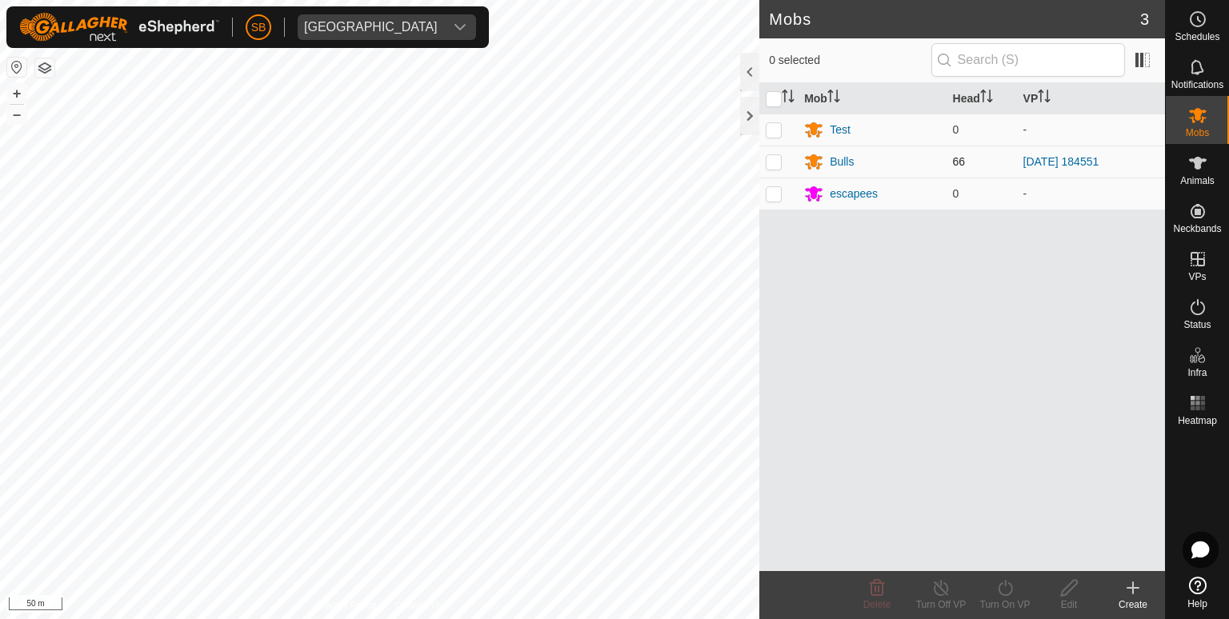
click at [774, 166] on p-checkbox at bounding box center [773, 161] width 16 height 13
checkbox input "true"
click at [1008, 588] on icon at bounding box center [1005, 587] width 20 height 19
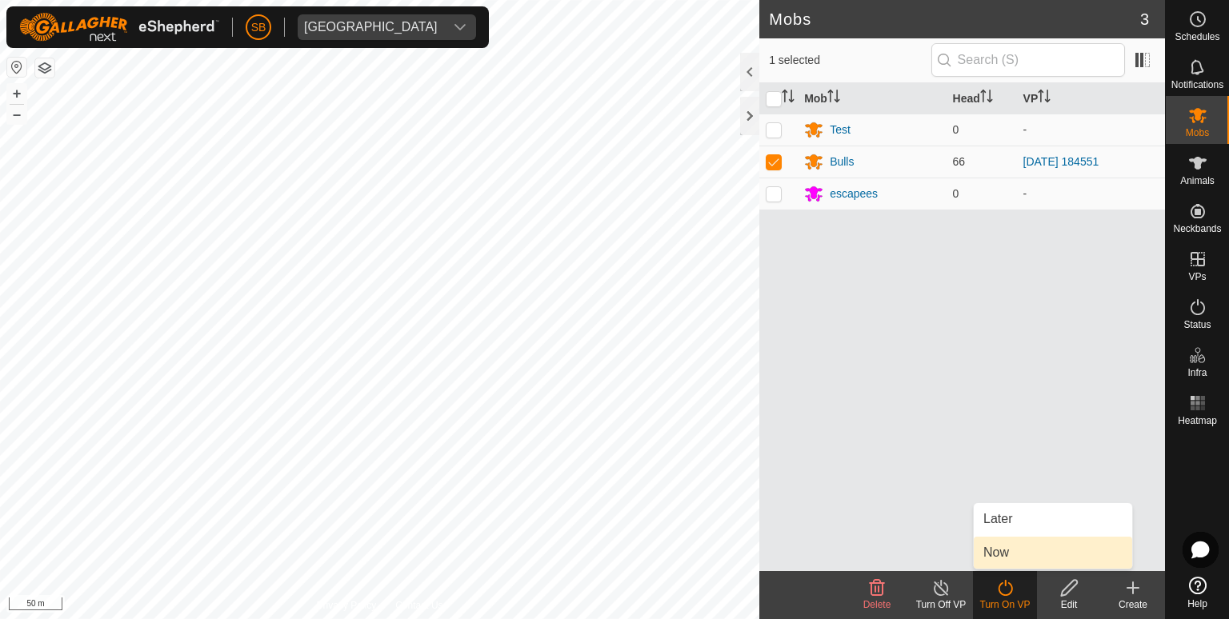
click at [1008, 547] on link "Now" at bounding box center [1052, 553] width 158 height 32
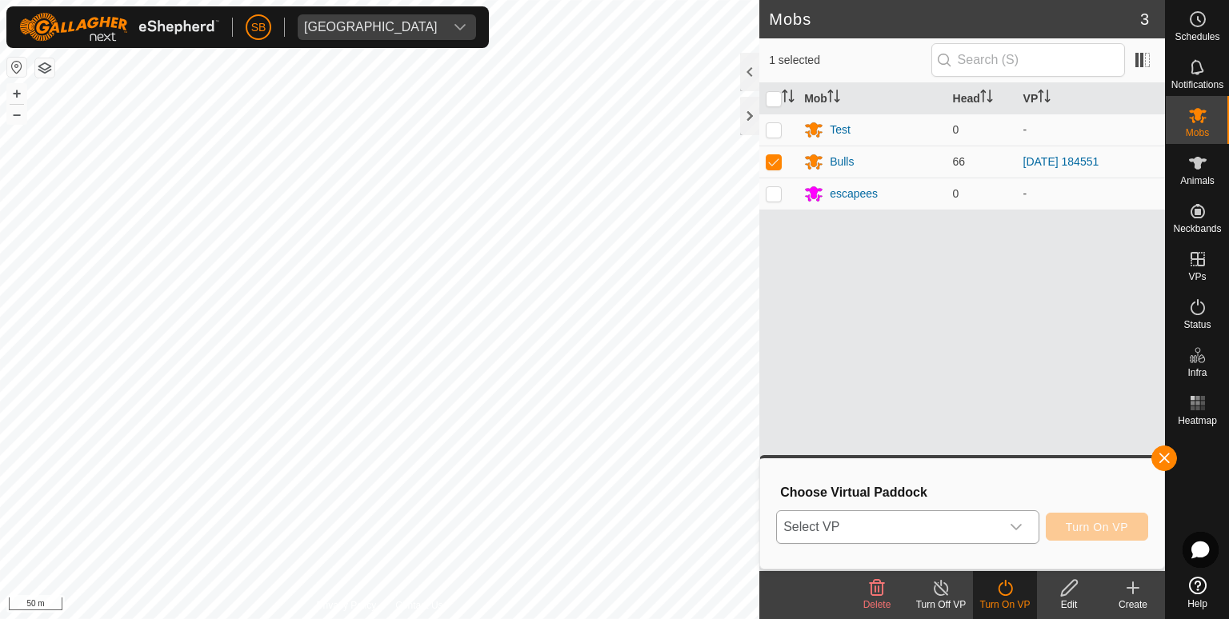
click at [1017, 529] on icon "dropdown trigger" at bounding box center [1015, 527] width 13 height 13
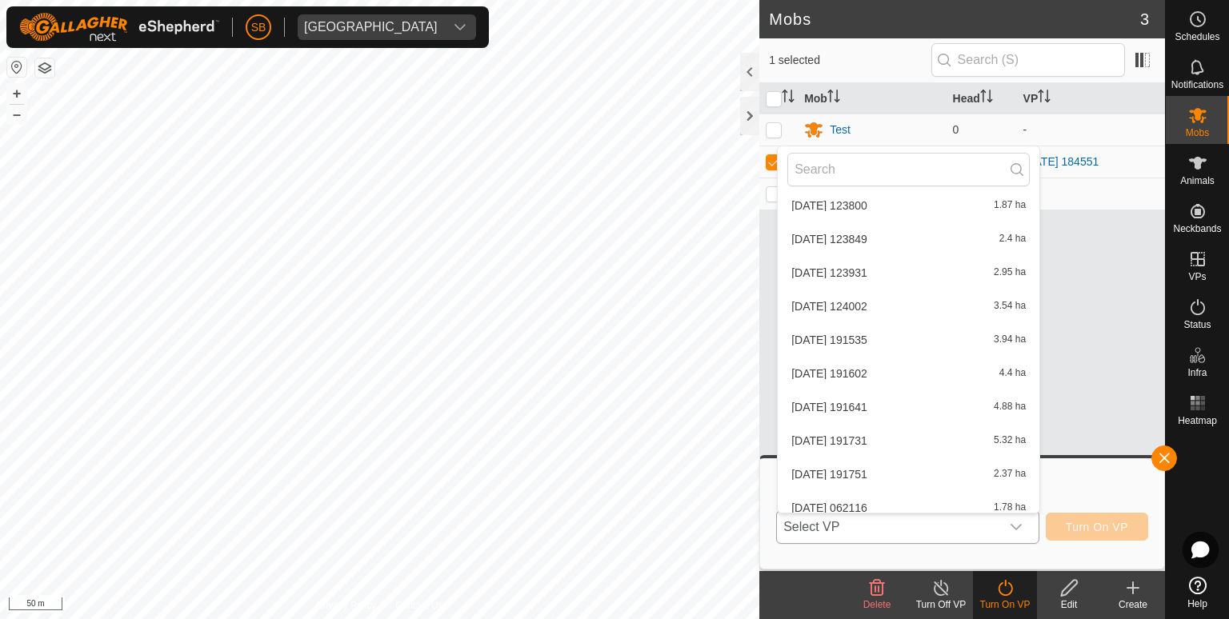
scroll to position [2302, 0]
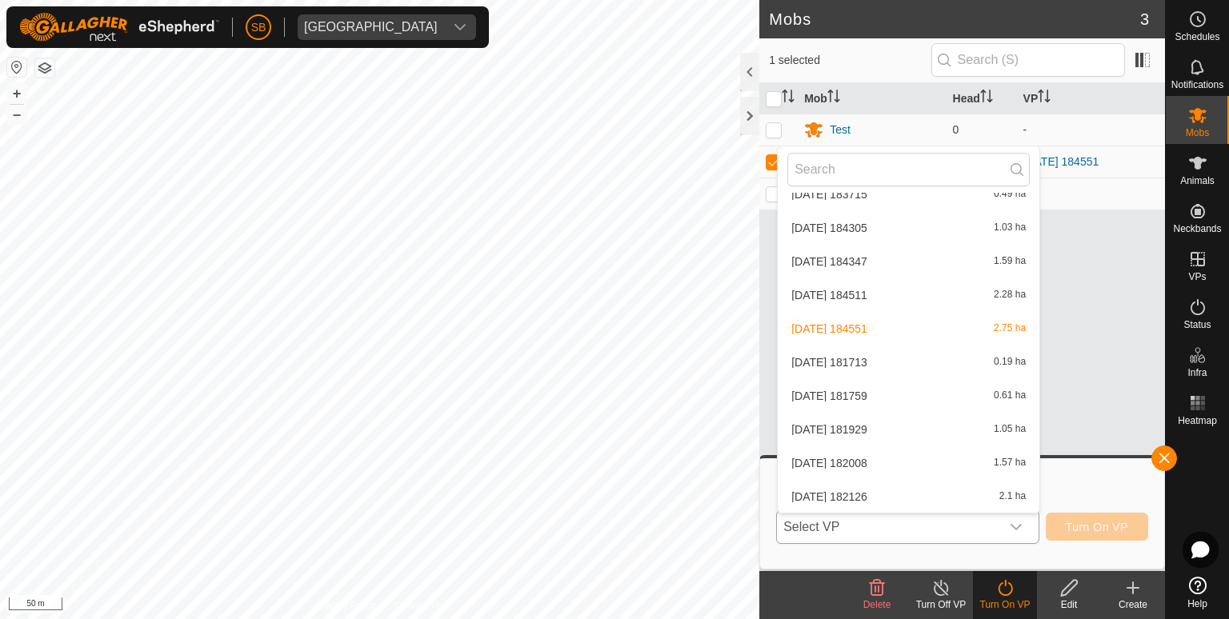
click at [943, 390] on li "[DATE] 181759 0.61 ha" at bounding box center [908, 396] width 262 height 32
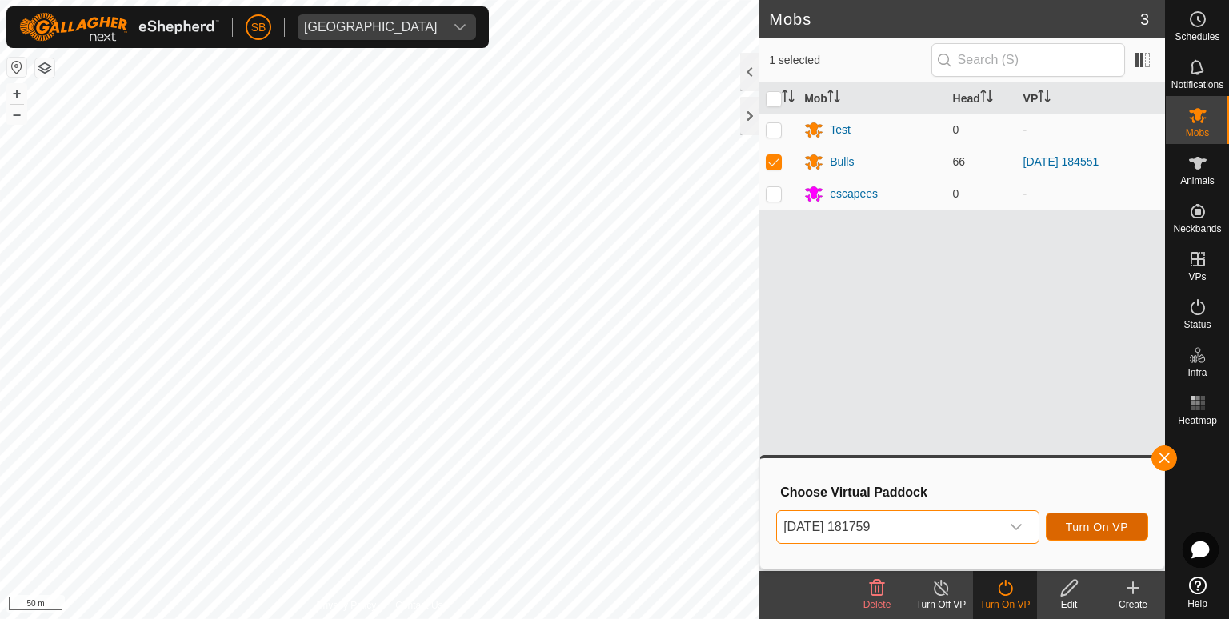
click at [1101, 522] on span "Turn On VP" at bounding box center [1096, 527] width 62 height 13
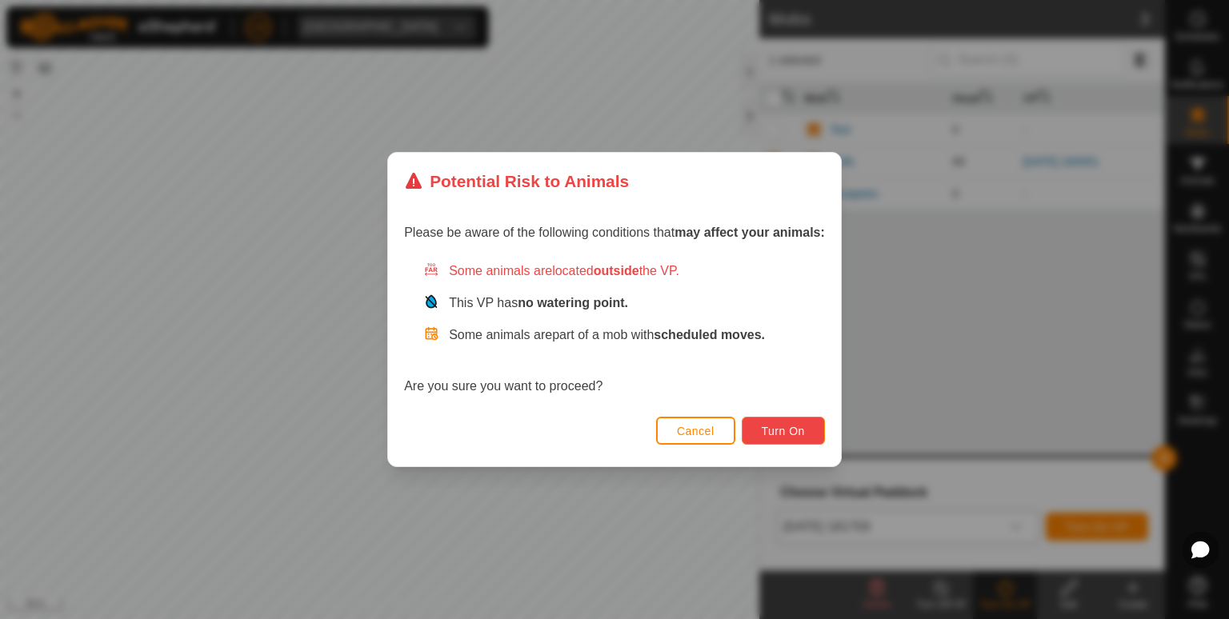
click at [805, 434] on span "Turn On" at bounding box center [782, 431] width 43 height 13
